Goal: Task Accomplishment & Management: Complete application form

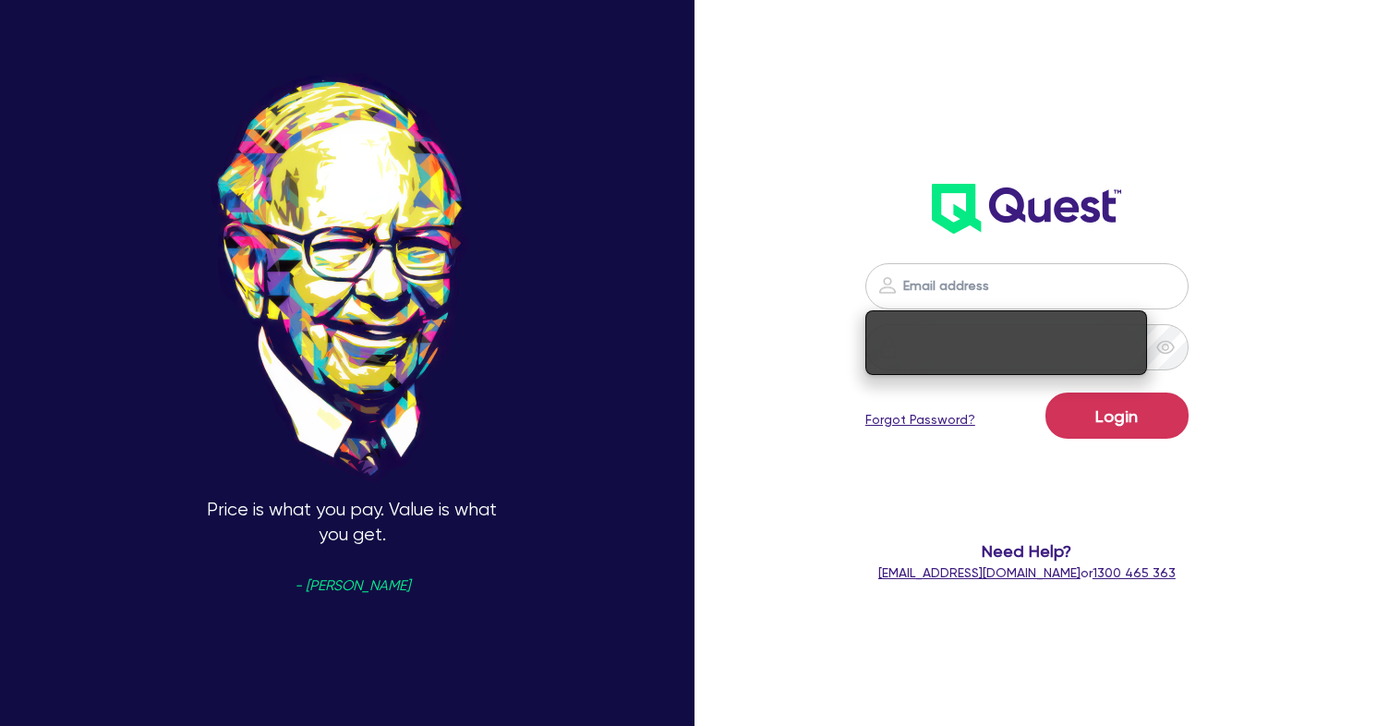
click at [987, 291] on input "email" at bounding box center [1026, 286] width 323 height 46
click at [948, 287] on input "email" at bounding box center [1026, 286] width 323 height 46
click at [768, 213] on div "Price is what you pay. Value is what you get. - [PERSON_NAME] Login Forgot Pass…" at bounding box center [694, 363] width 1389 height 891
click at [1055, 287] on input "email" at bounding box center [1026, 286] width 323 height 46
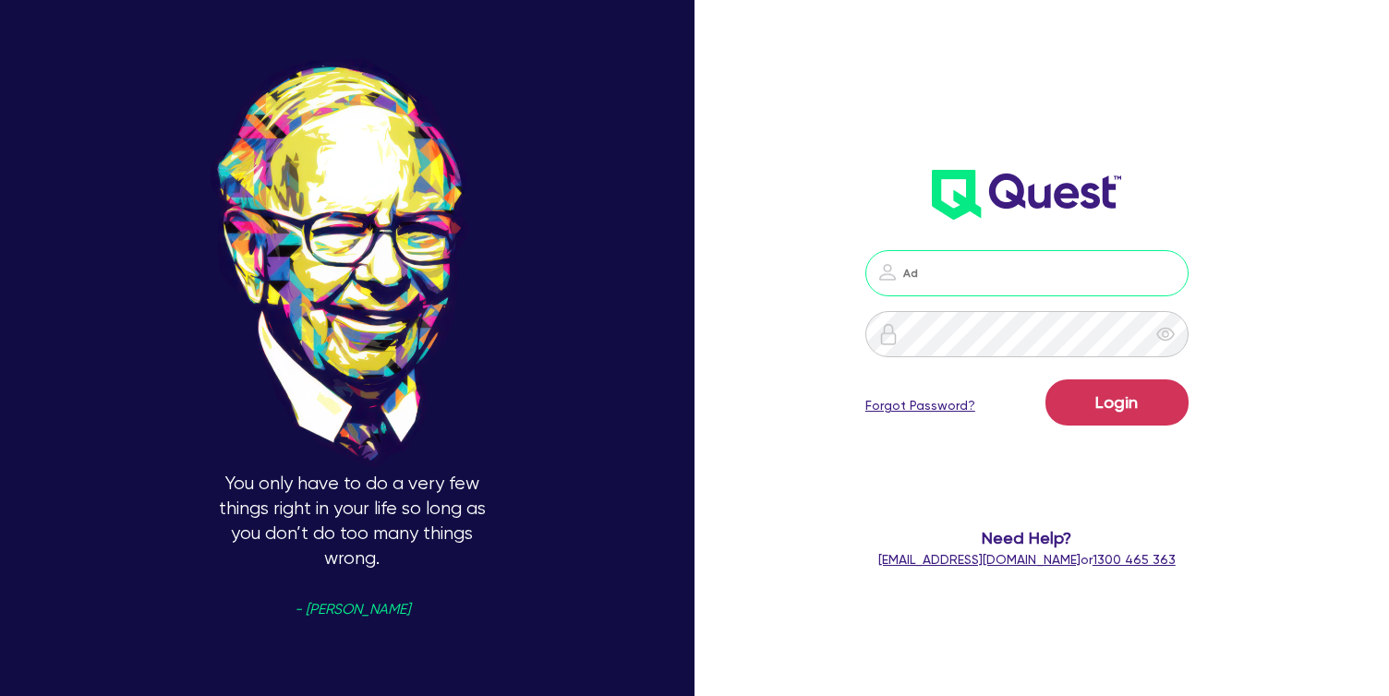
type input "A"
type input "[PERSON_NAME][EMAIL_ADDRESS][DOMAIN_NAME]"
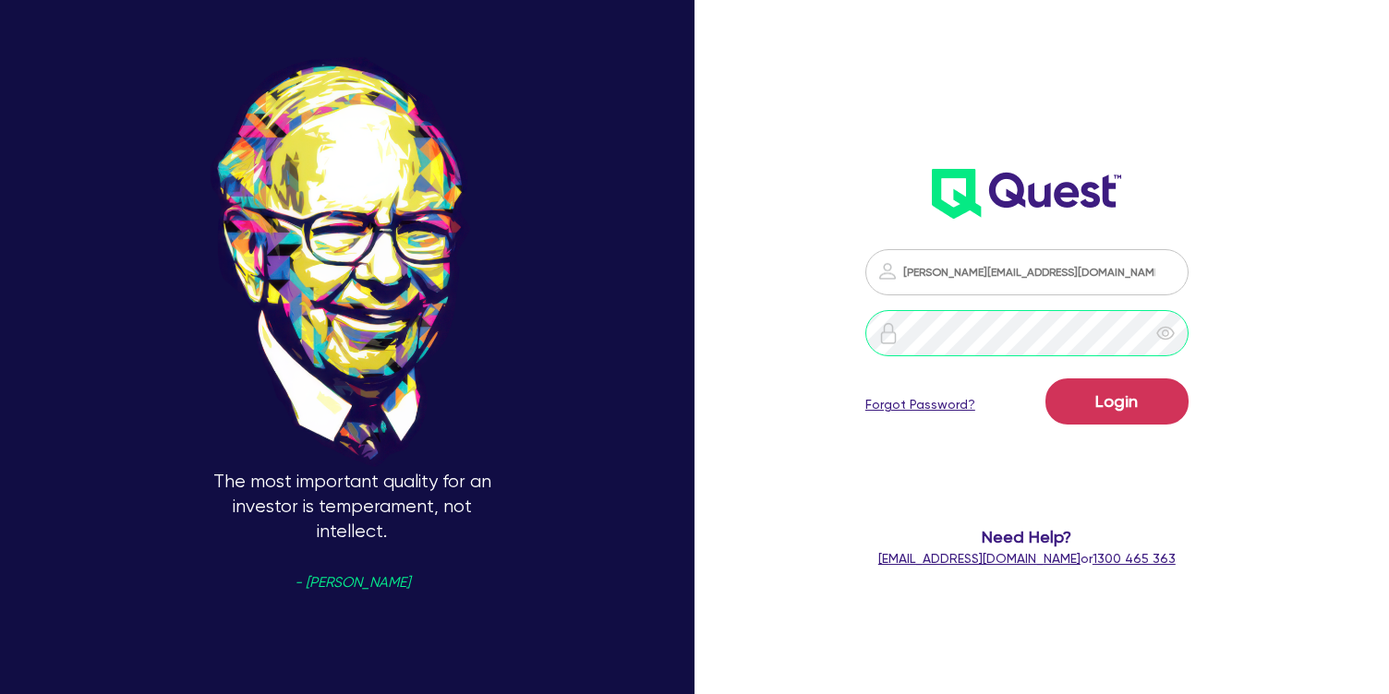
click at [1045, 379] on button "Login" at bounding box center [1116, 402] width 143 height 46
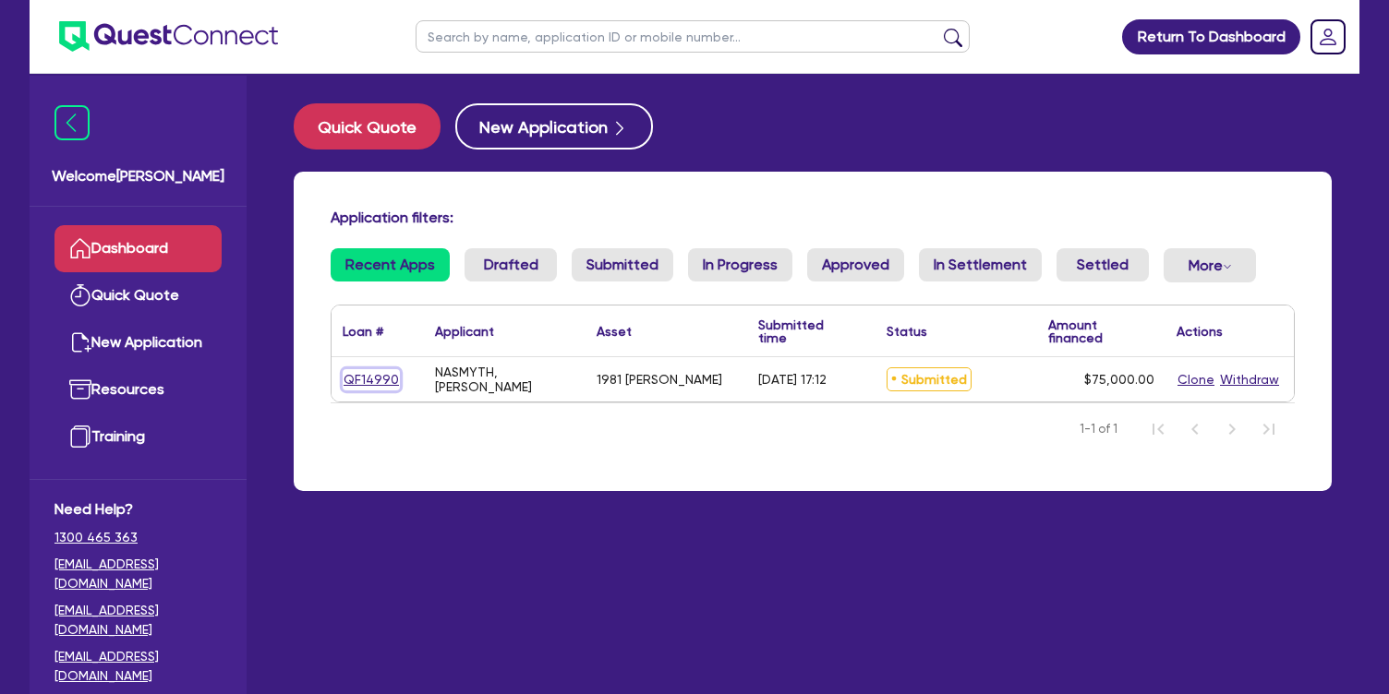
click at [373, 380] on link "QF14990" at bounding box center [371, 379] width 57 height 21
select select "PRIMARY_ASSETS"
select select "HEAVY_TRUCKS"
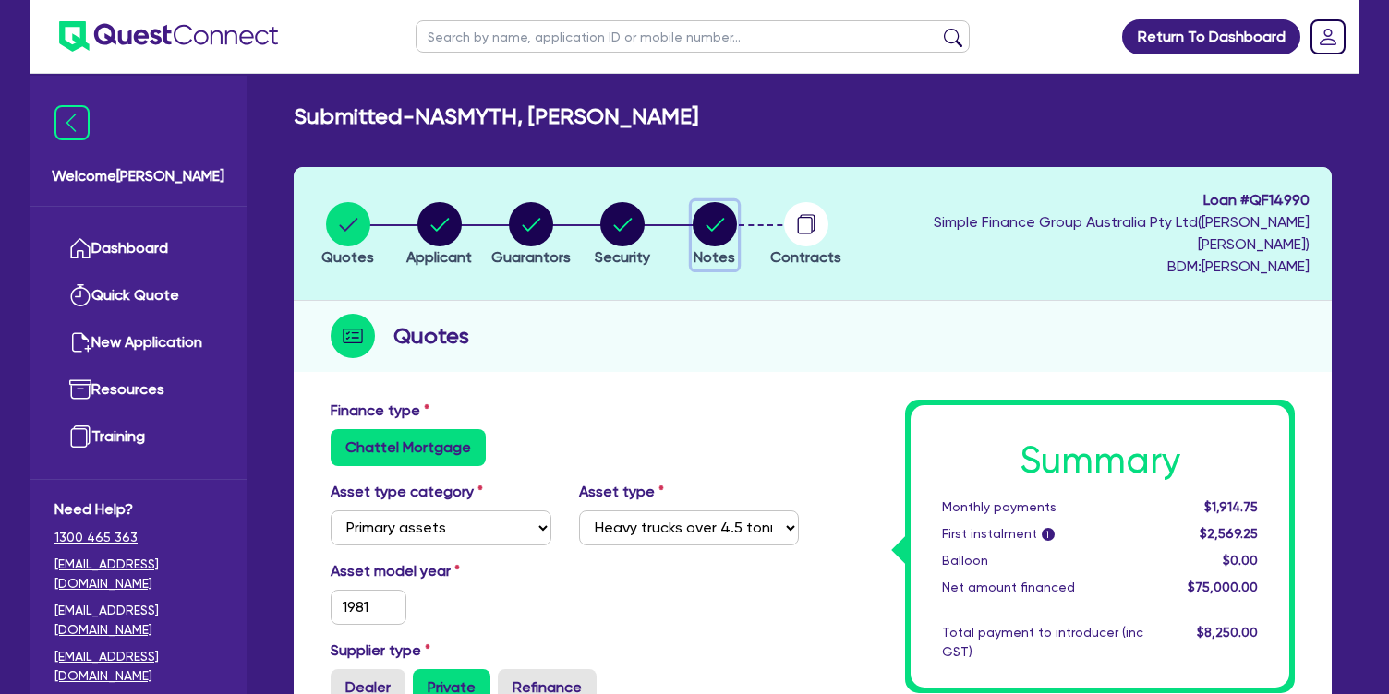
click at [735, 248] on span "Notes" at bounding box center [715, 257] width 42 height 18
select select "Quest Finance - Own Book"
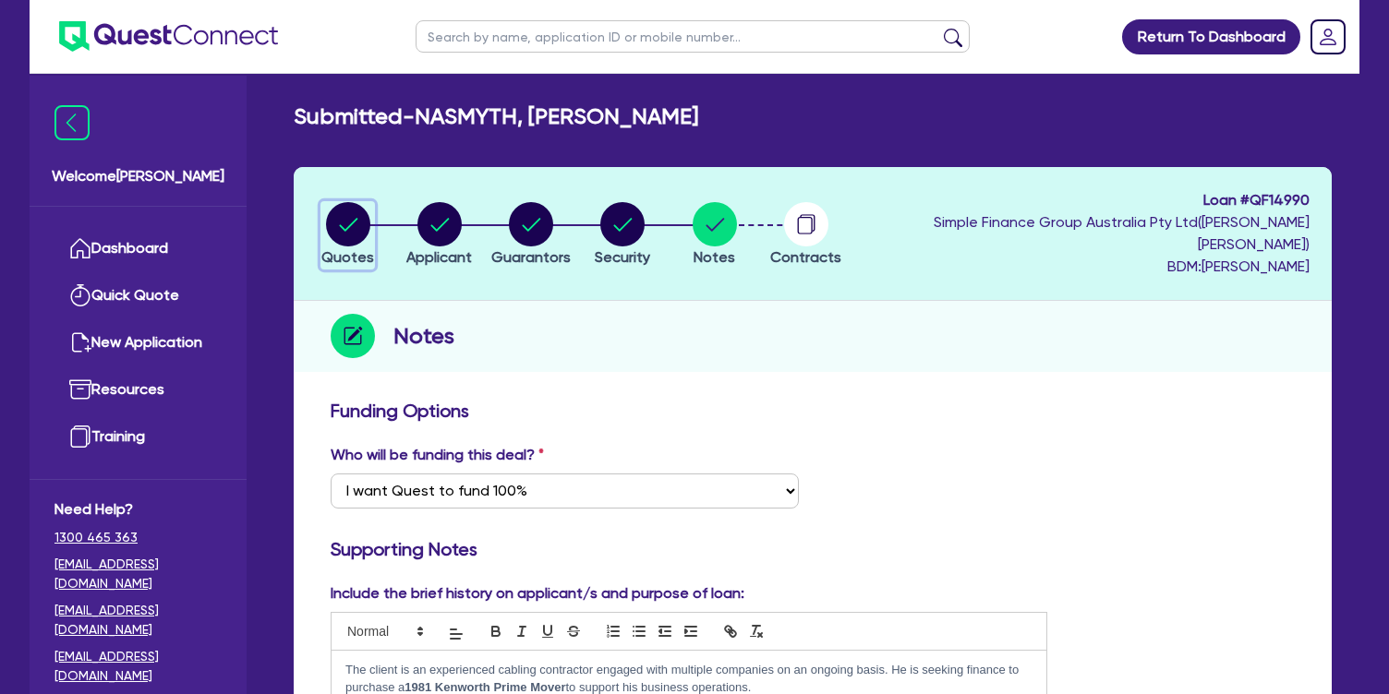
click at [354, 225] on circle "button" at bounding box center [348, 224] width 44 height 44
select select "PRIMARY_ASSETS"
select select "HEAVY_TRUCKS"
